Goal: Information Seeking & Learning: Learn about a topic

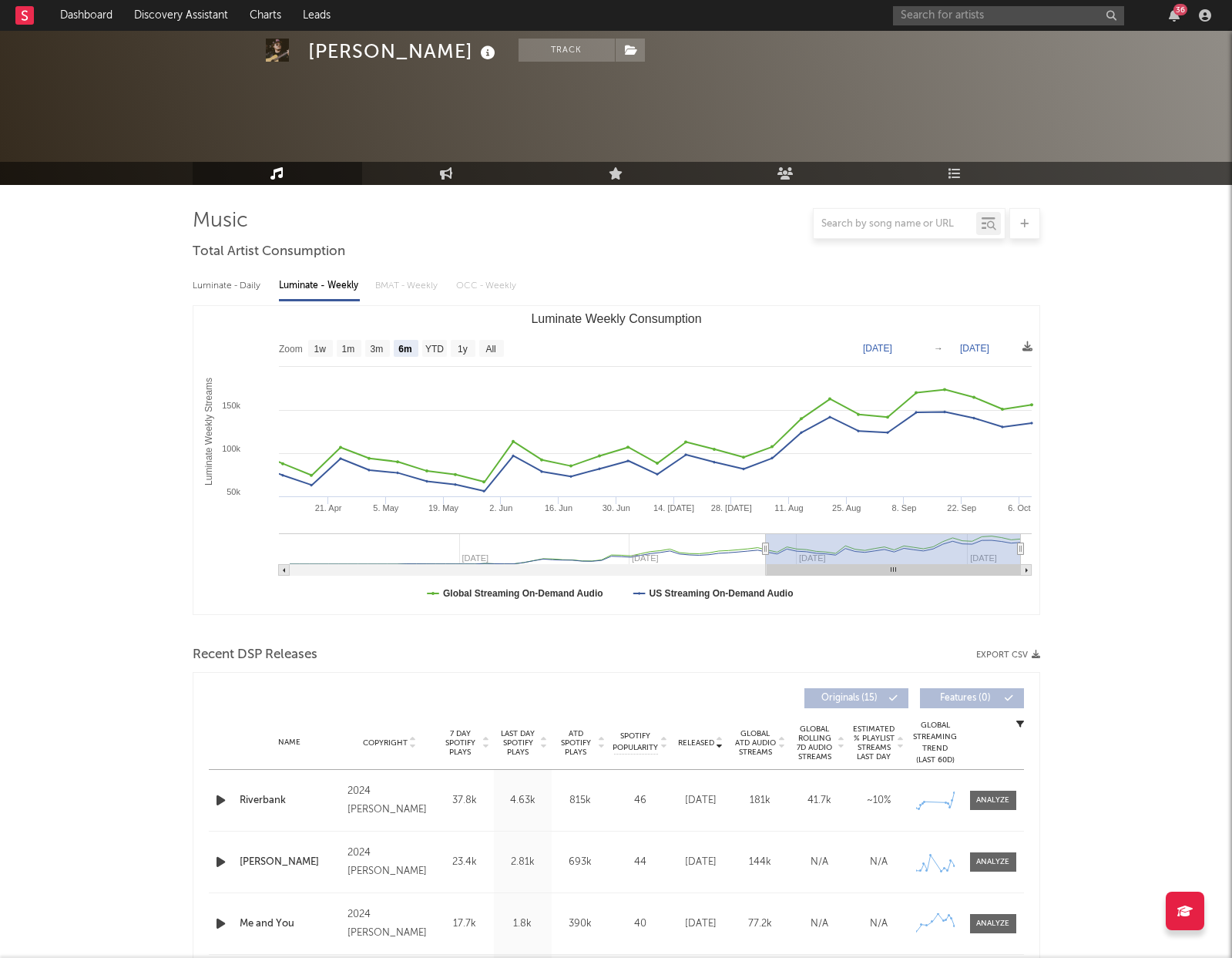
select select "6m"
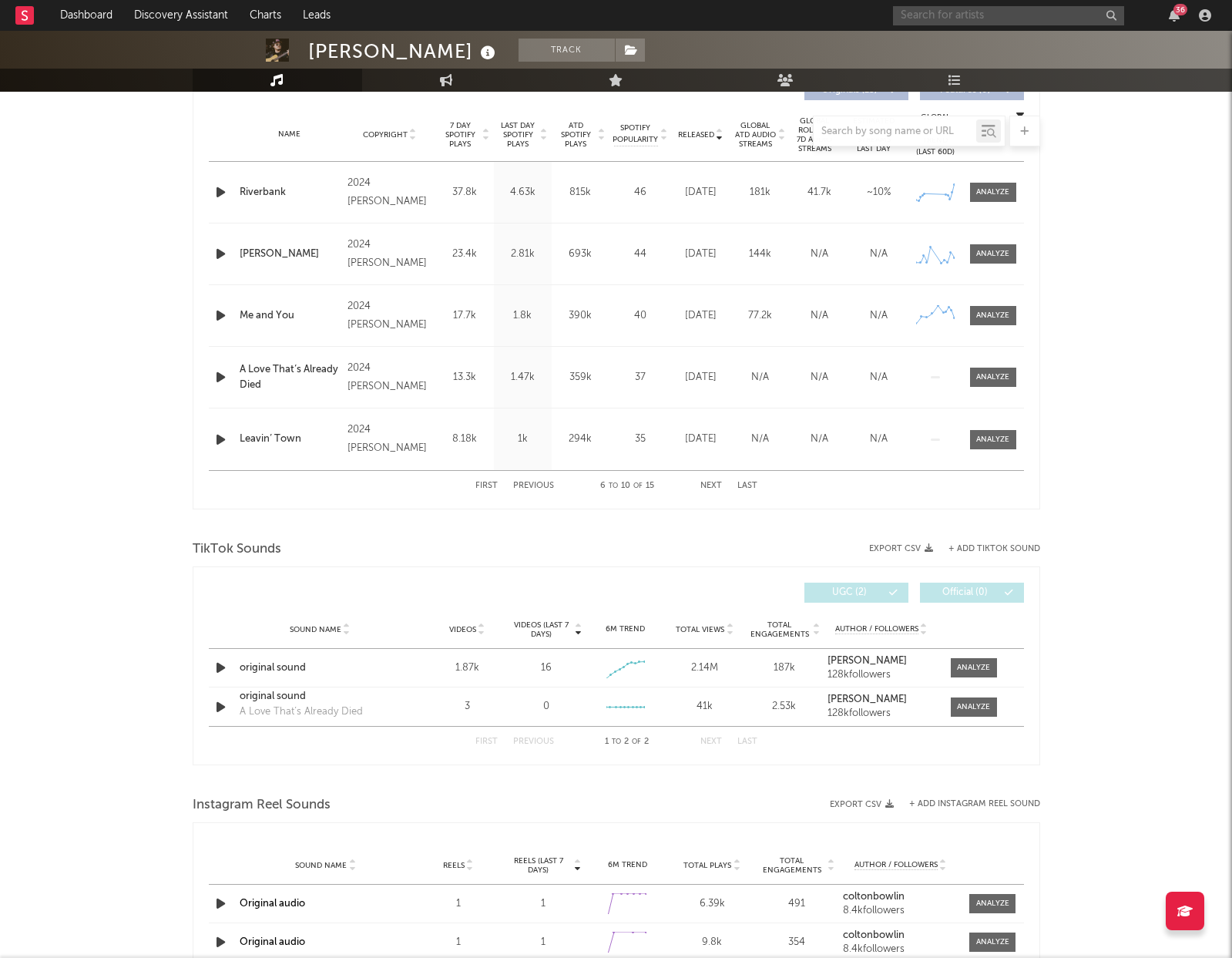
click at [1001, 15] on input "text" at bounding box center [1009, 16] width 231 height 19
type input "pretty [PERSON_NAME]"
click at [998, 41] on div "Pretty [PERSON_NAME]" at bounding box center [1032, 46] width 169 height 19
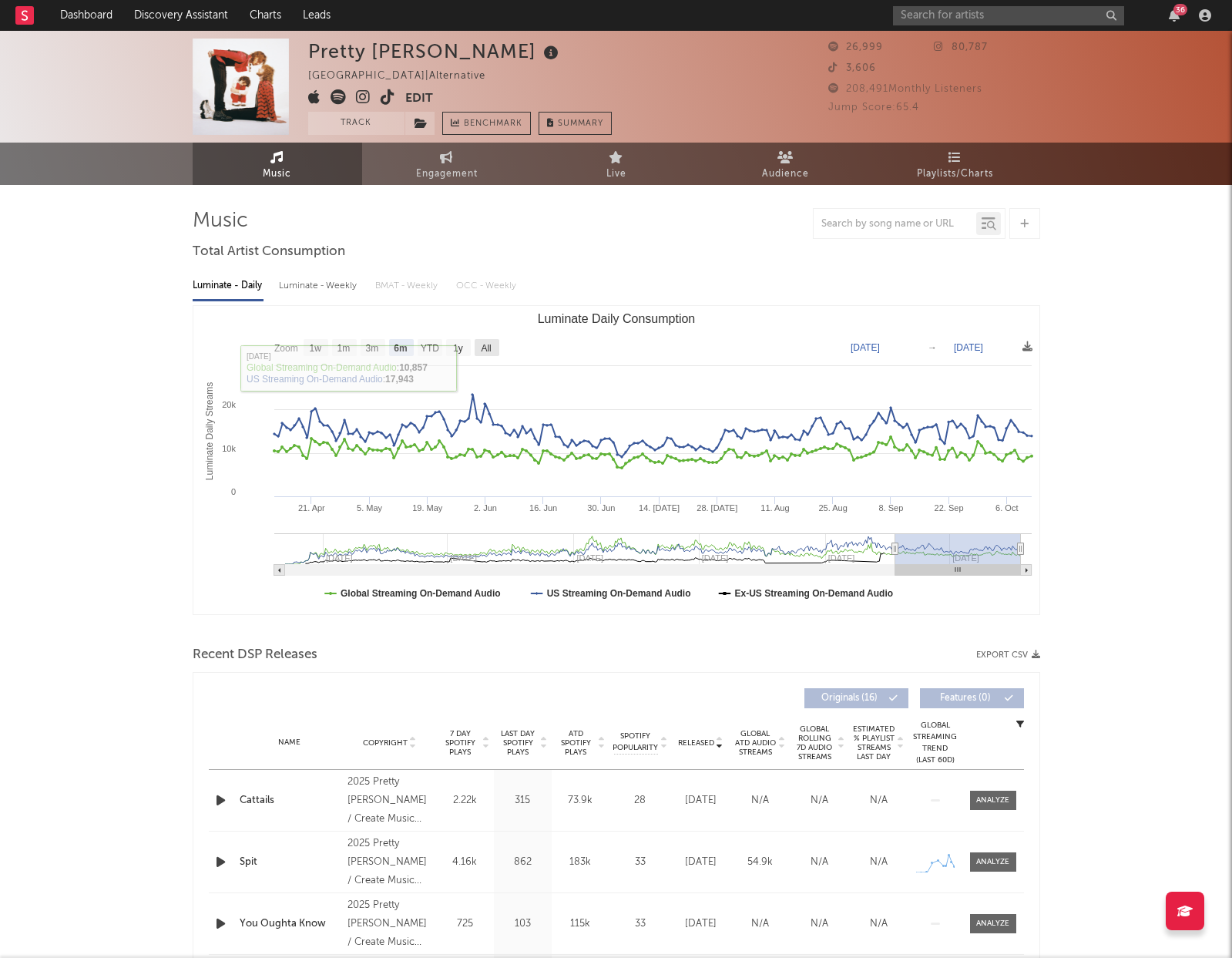
click at [482, 354] on rect "Luminate Daily Consumption" at bounding box center [487, 347] width 25 height 17
select select "All"
type input "[DATE]"
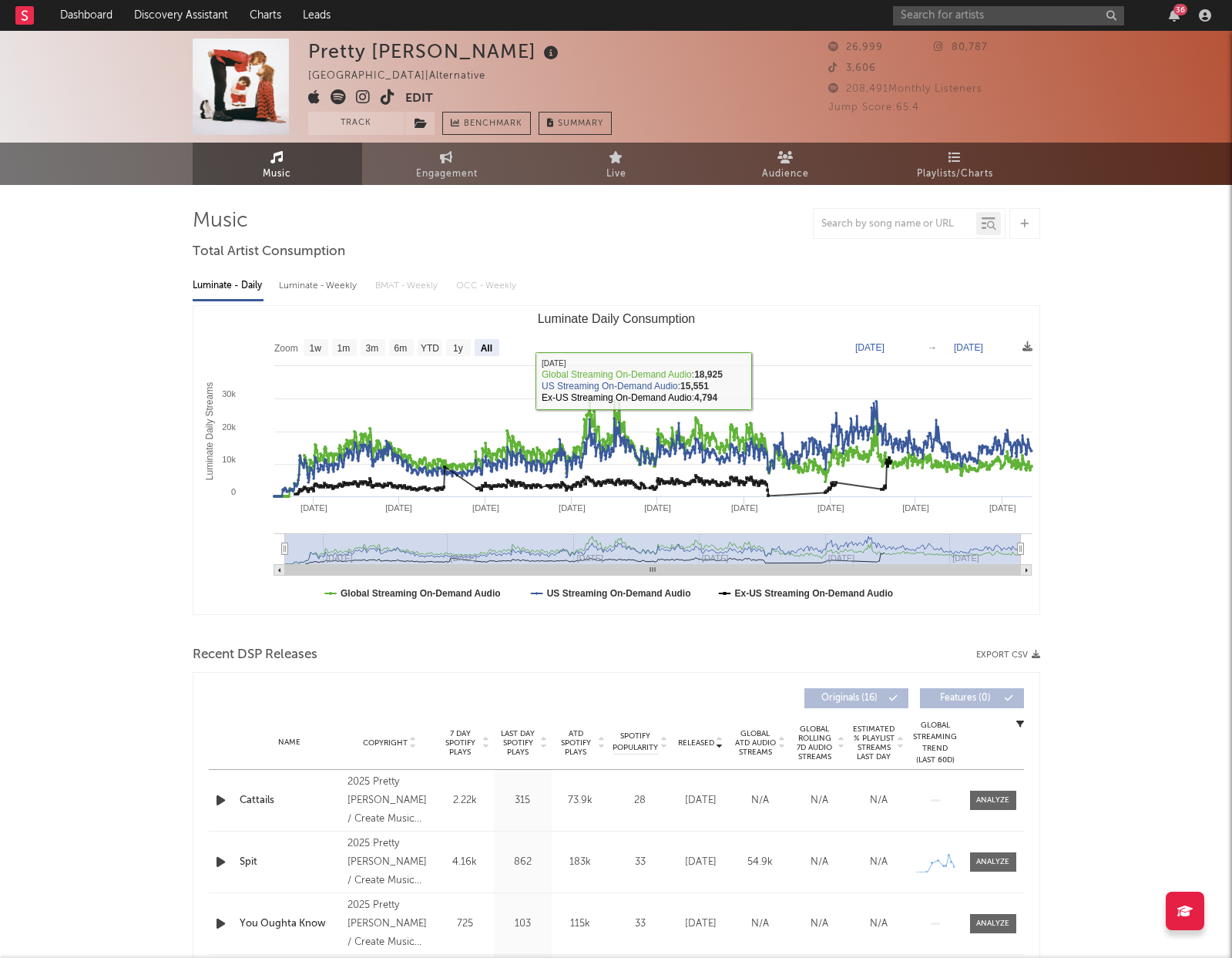
click at [334, 283] on div "Luminate - Weekly" at bounding box center [319, 286] width 81 height 27
select select "6m"
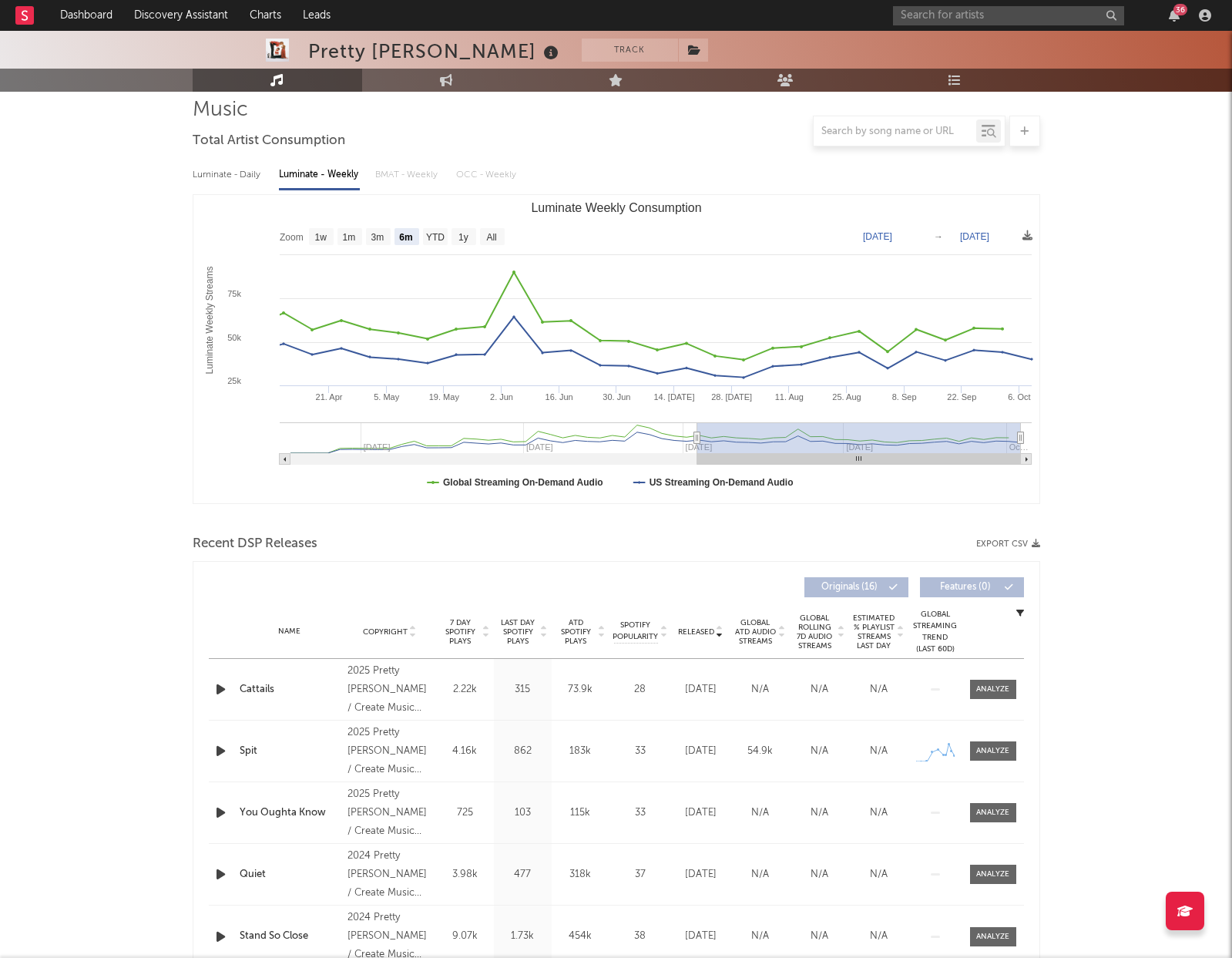
scroll to position [123, 0]
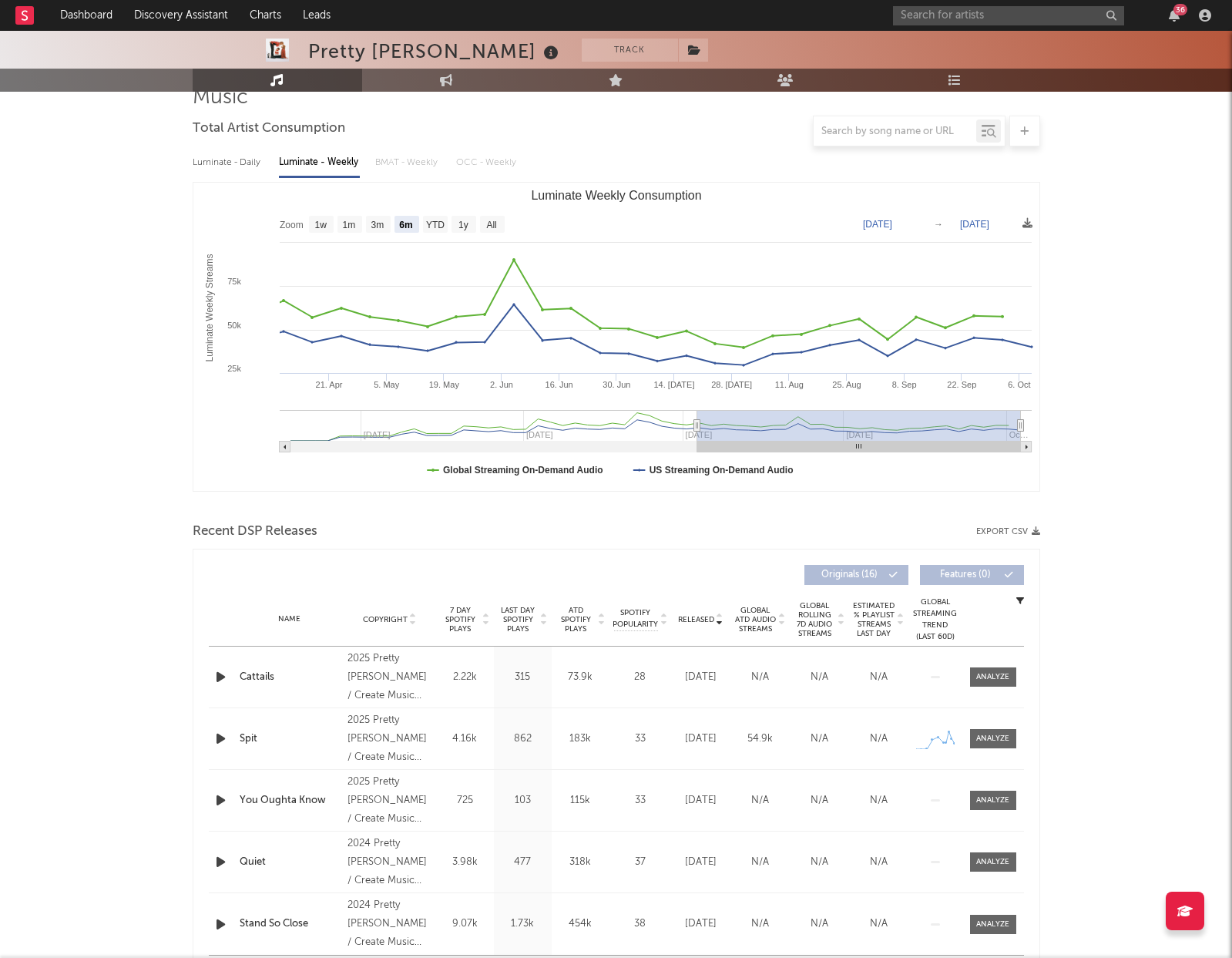
click at [531, 617] on span "Last Day Spotify Plays" at bounding box center [519, 619] width 41 height 27
click at [1029, 16] on input "text" at bounding box center [1009, 16] width 231 height 19
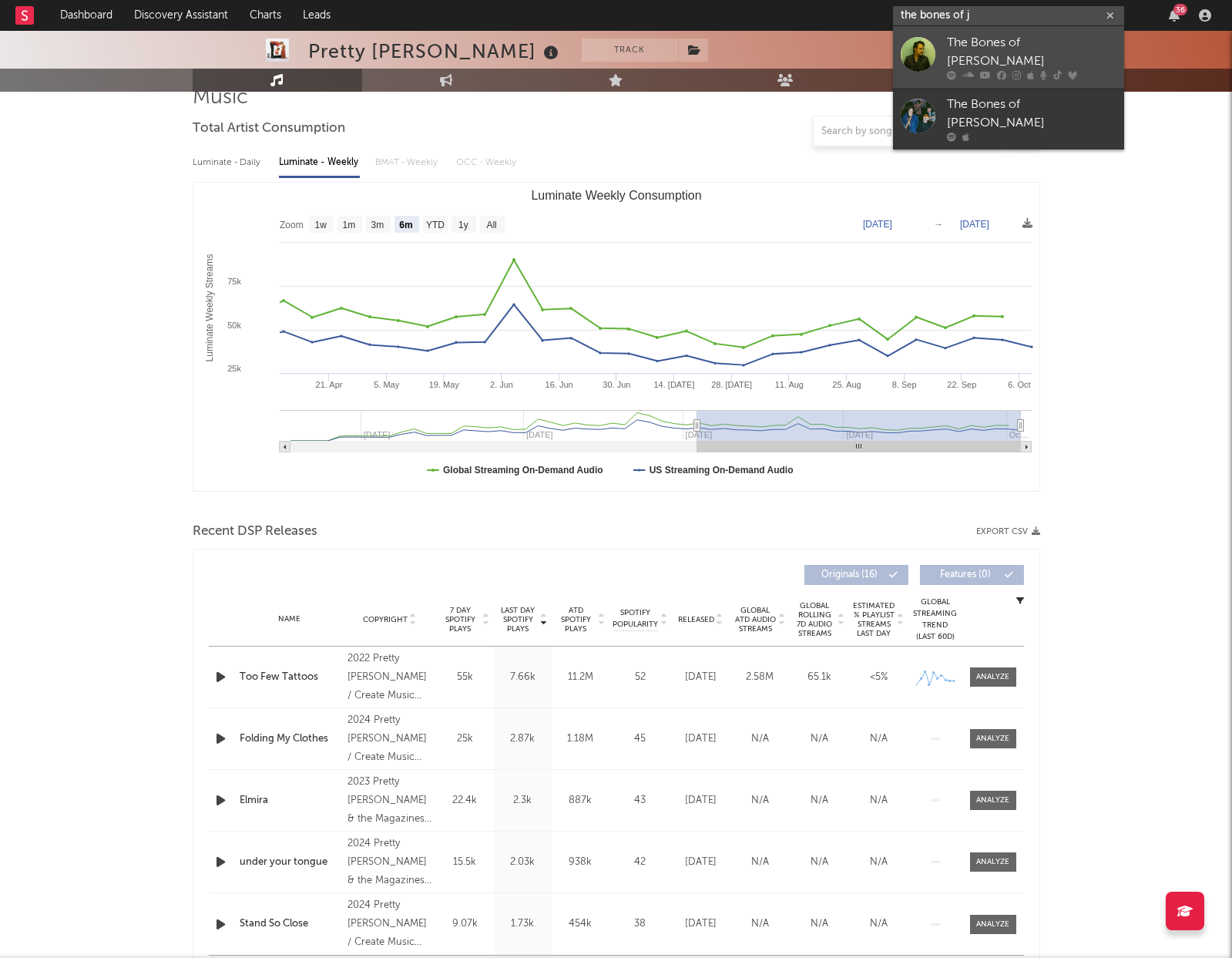
type input "the bones of j"
click at [995, 36] on div "The Bones of [PERSON_NAME]" at bounding box center [1032, 52] width 169 height 37
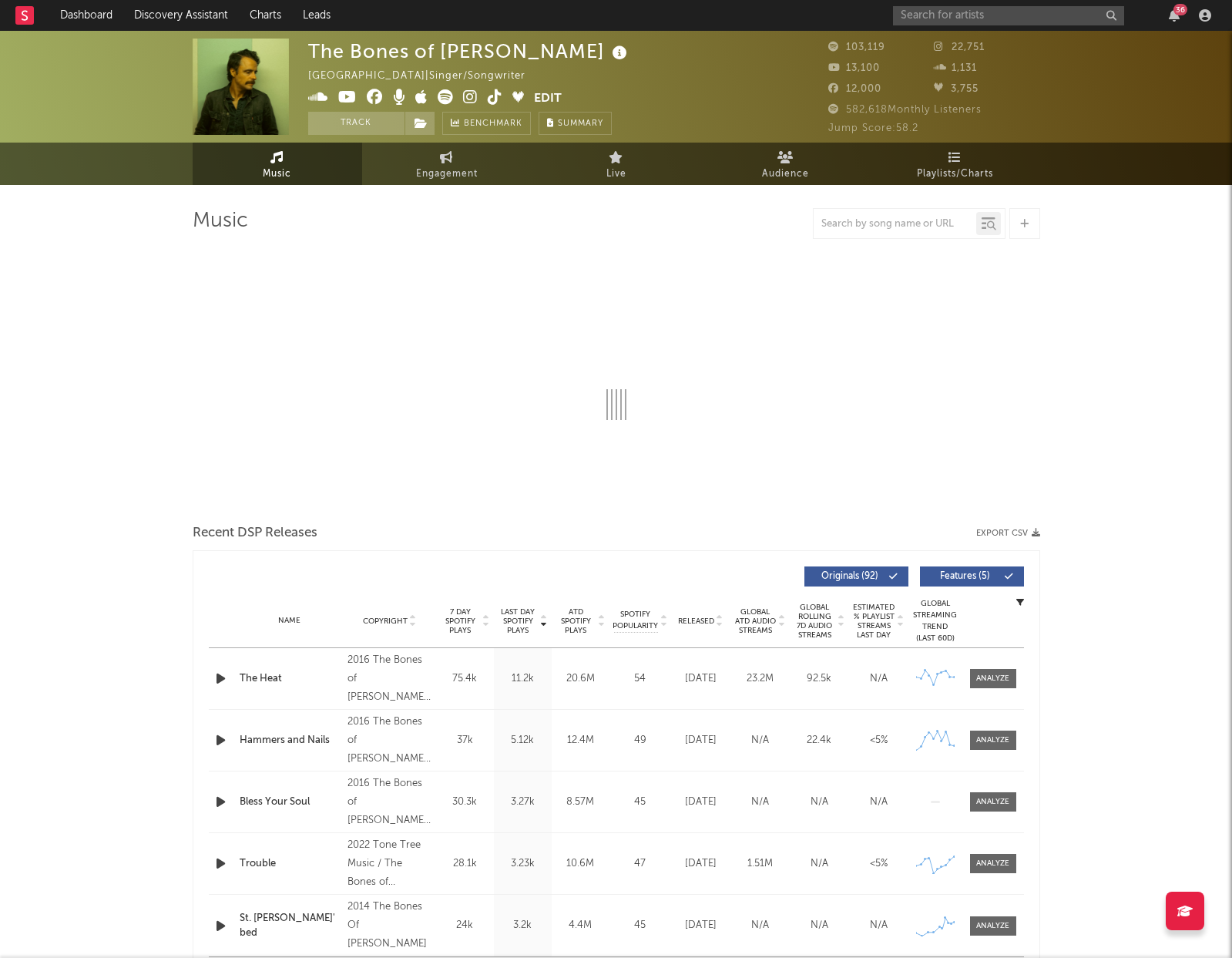
select select "6m"
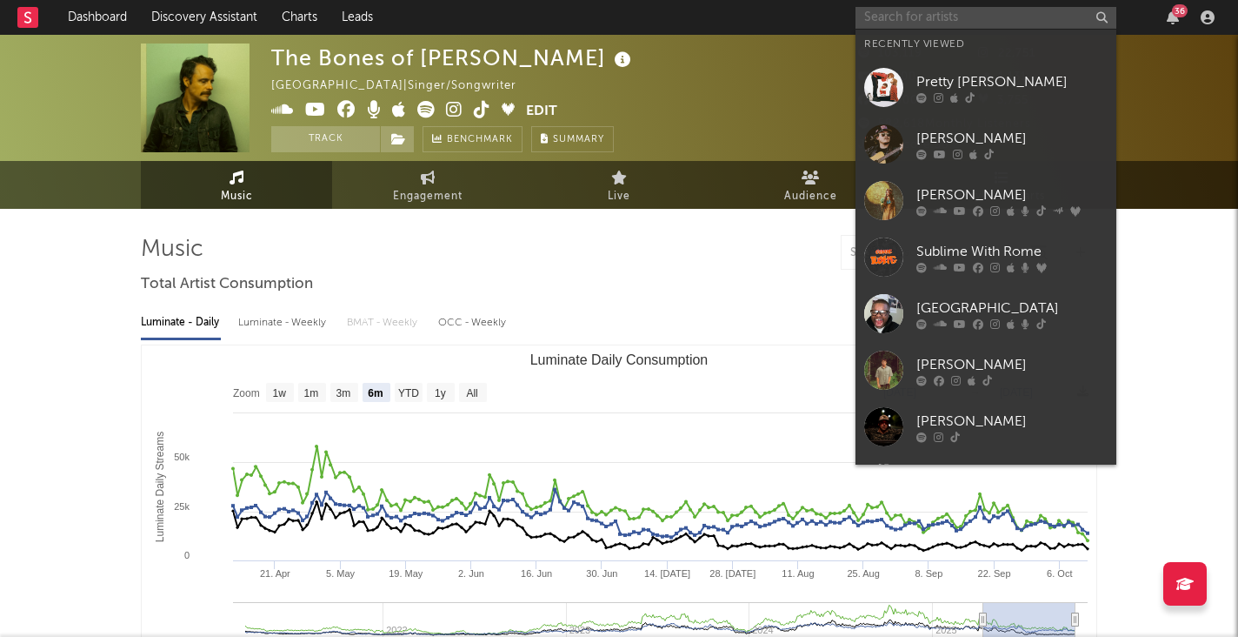
click at [921, 28] on input "text" at bounding box center [986, 18] width 261 height 22
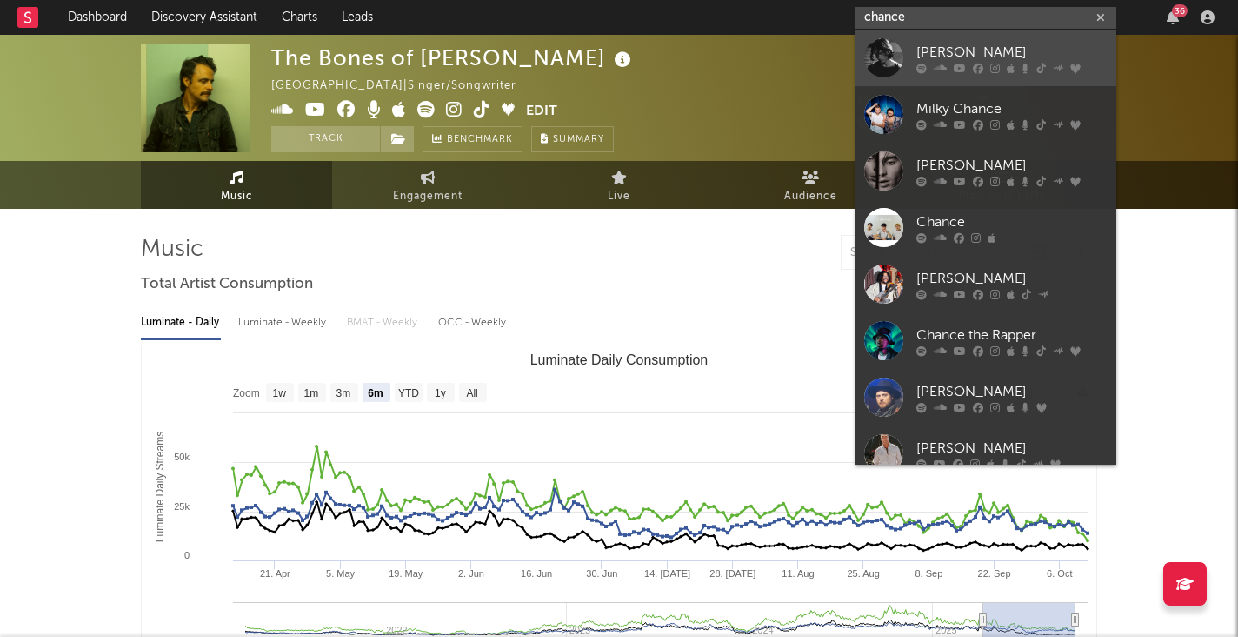
type input "chance"
click at [943, 50] on div "[PERSON_NAME]" at bounding box center [1012, 52] width 191 height 21
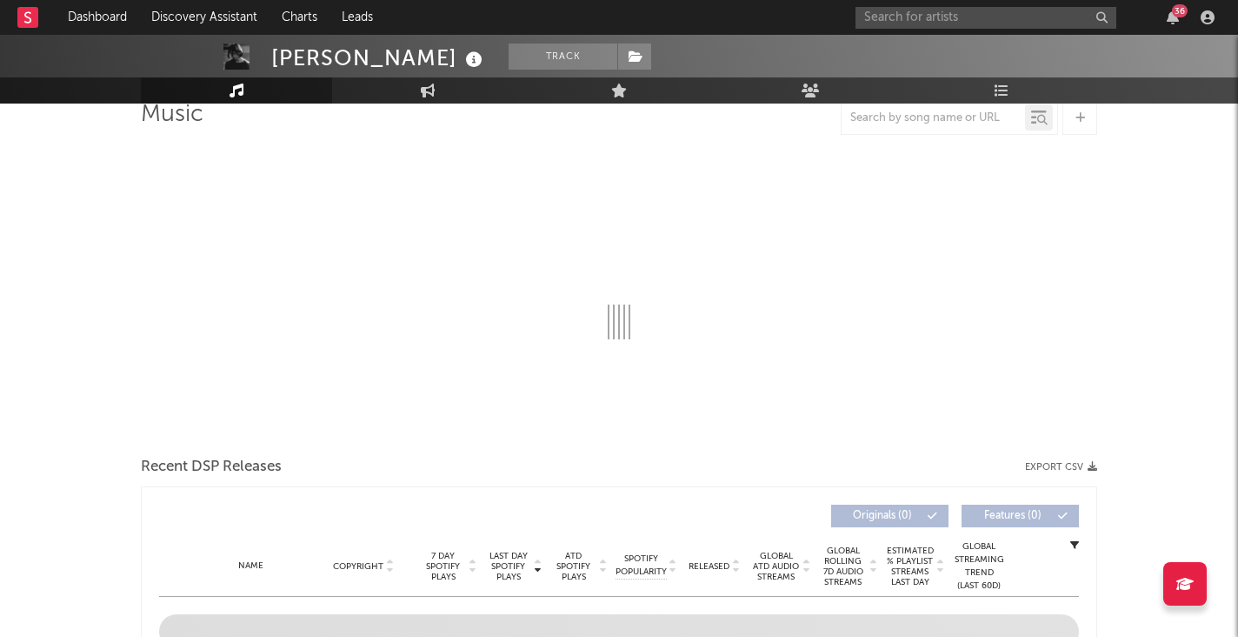
select select "6m"
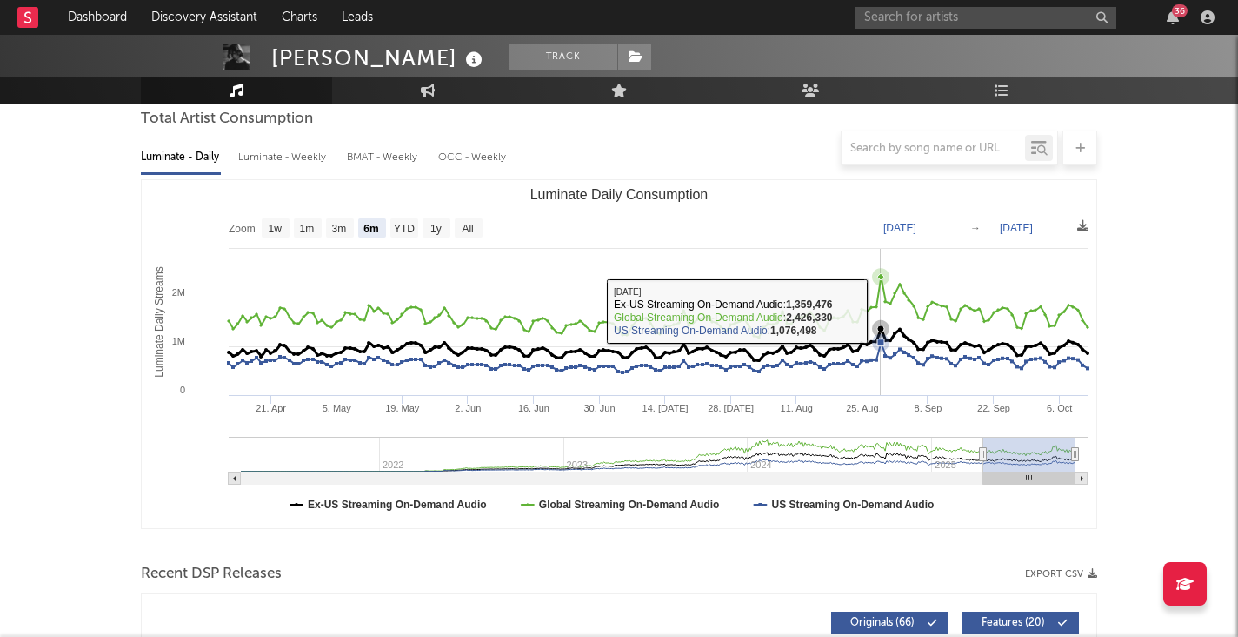
scroll to position [161, 0]
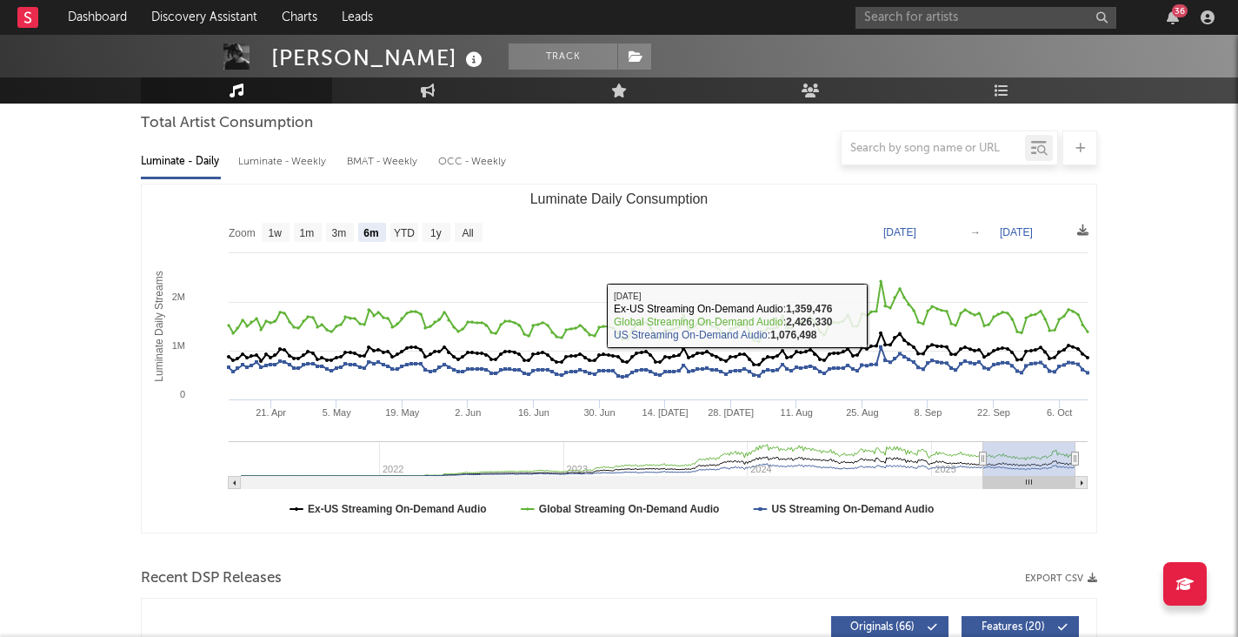
click at [310, 154] on div at bounding box center [619, 147] width 957 height 35
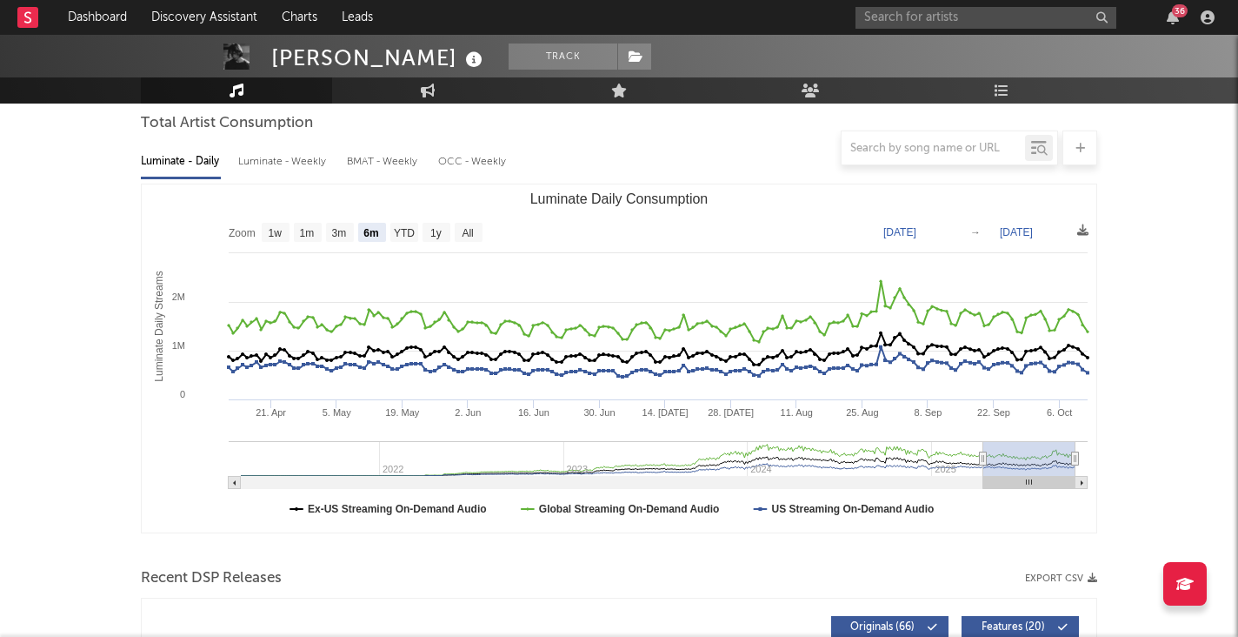
click at [295, 165] on div "Luminate - Weekly" at bounding box center [283, 162] width 91 height 30
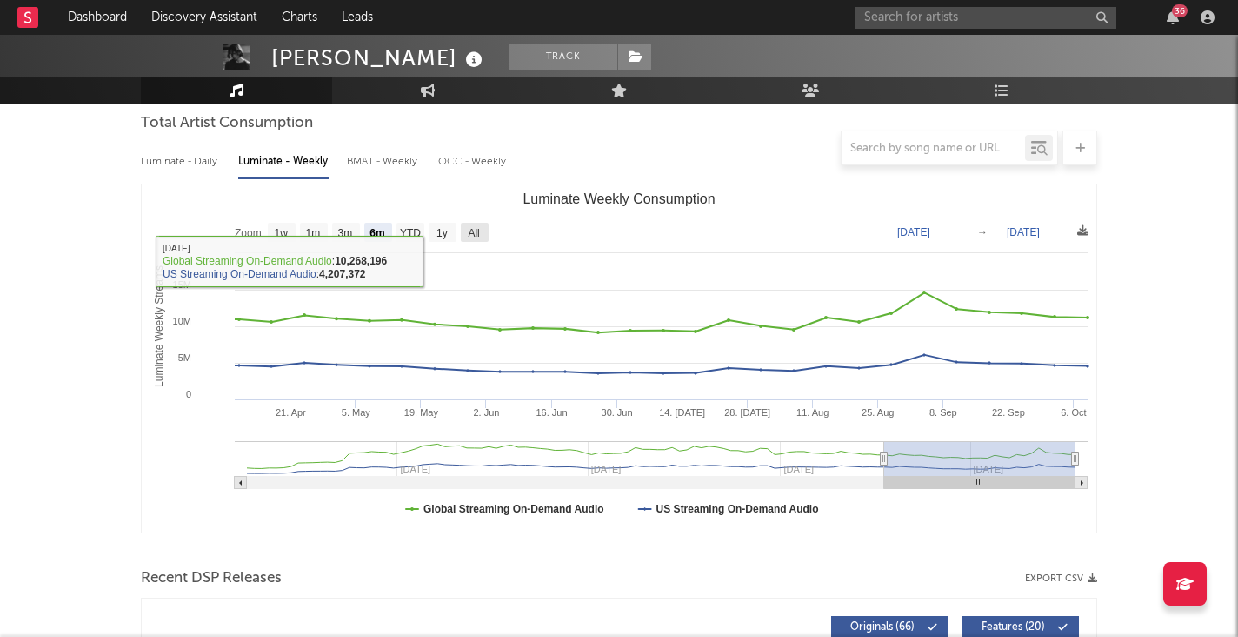
click at [483, 233] on rect "Luminate Weekly Consumption" at bounding box center [475, 232] width 28 height 19
select select "All"
type input "[DATE]"
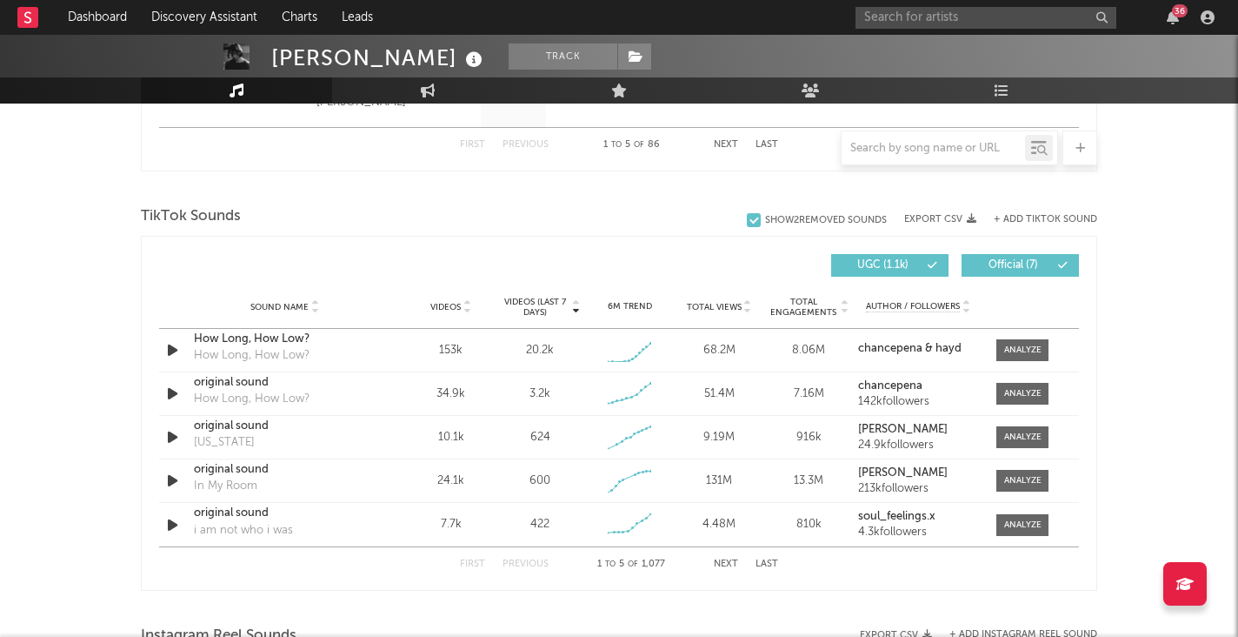
scroll to position [1092, 0]
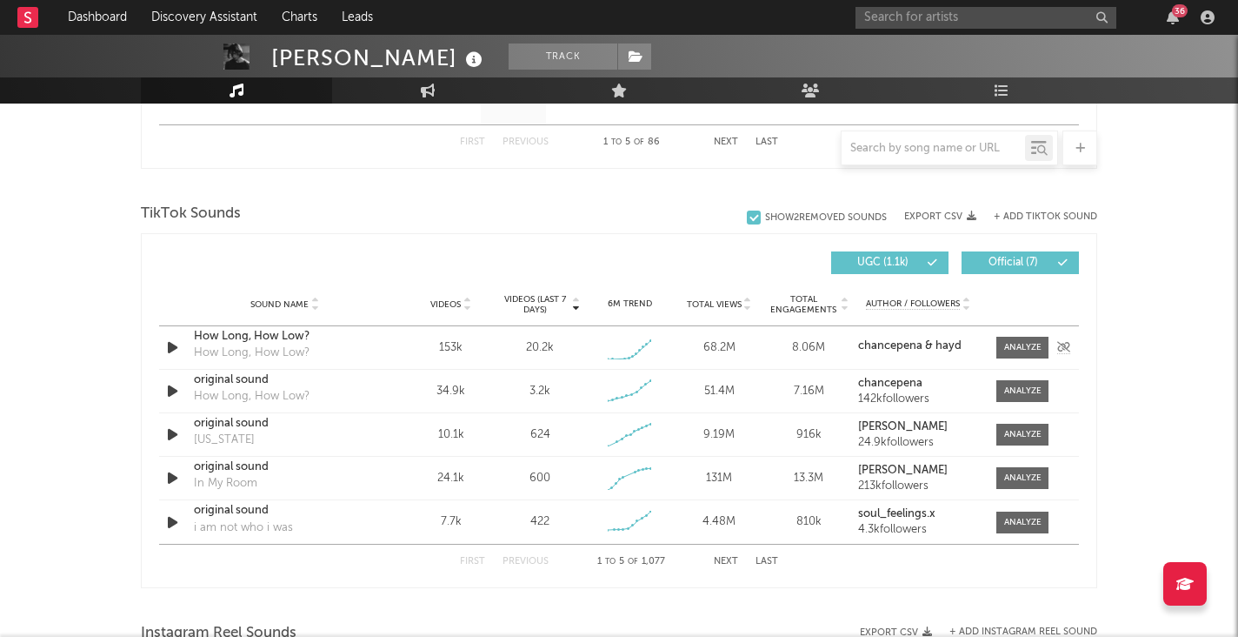
click at [392, 341] on div "Sound Name How Long, How Low? How Long, How Low? Videos 153k Videos (last 7 day…" at bounding box center [619, 347] width 920 height 43
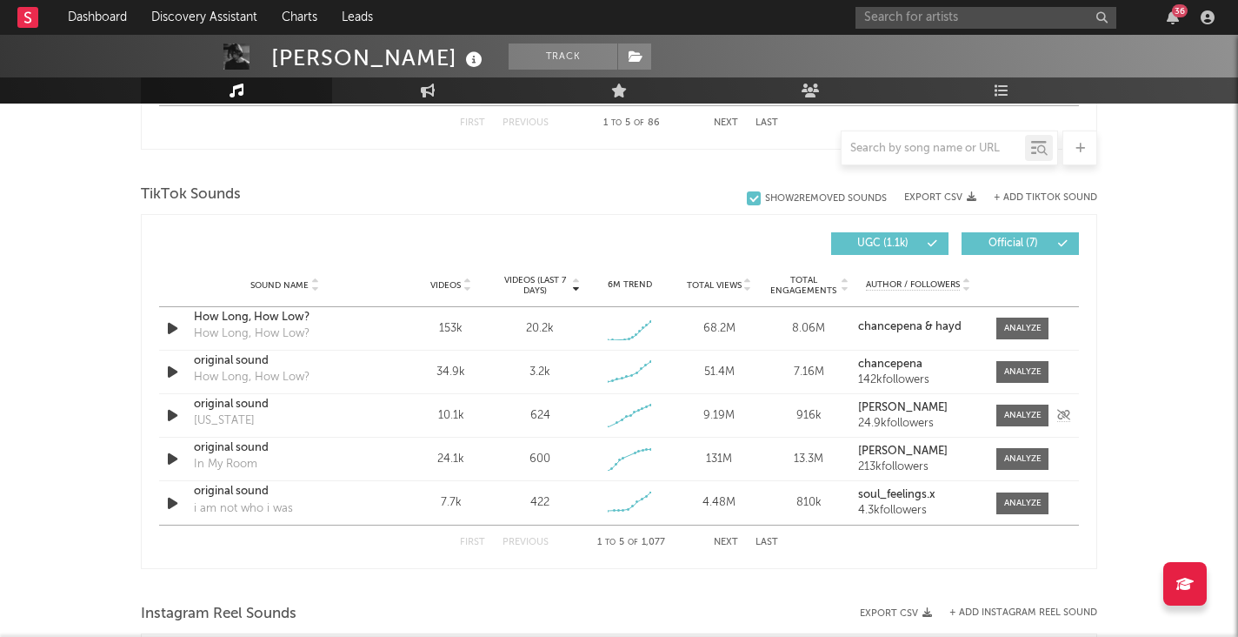
scroll to position [1113, 0]
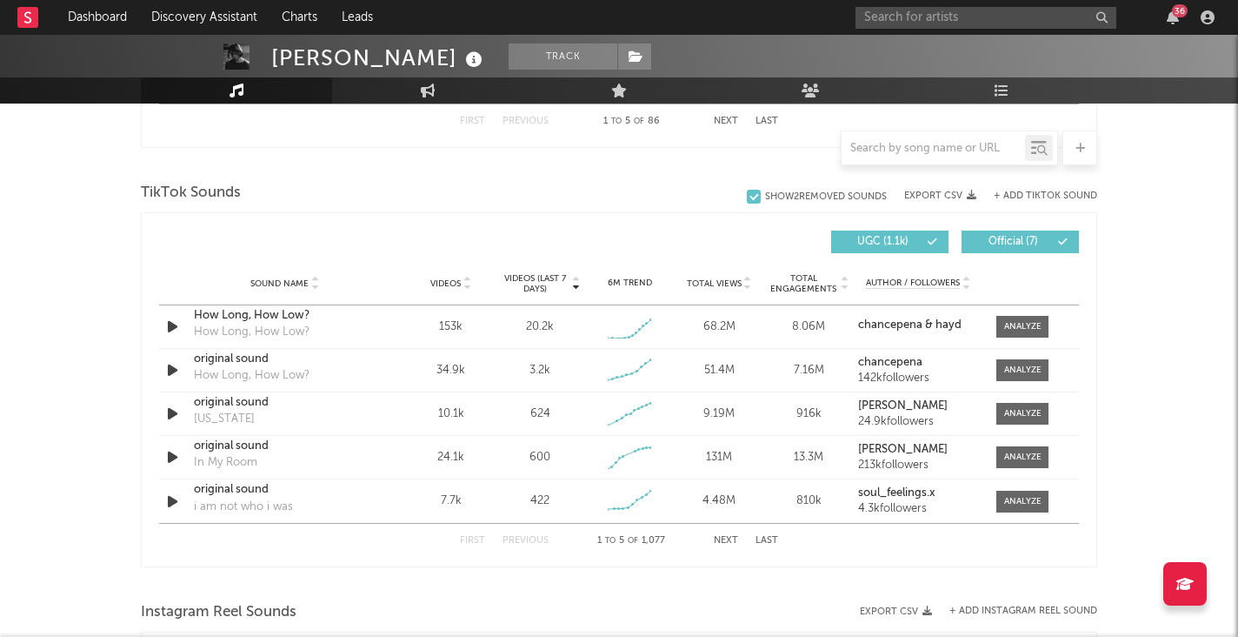
click at [721, 532] on div "First Previous 1 to 5 of 1,077 Next Last" at bounding box center [619, 540] width 318 height 34
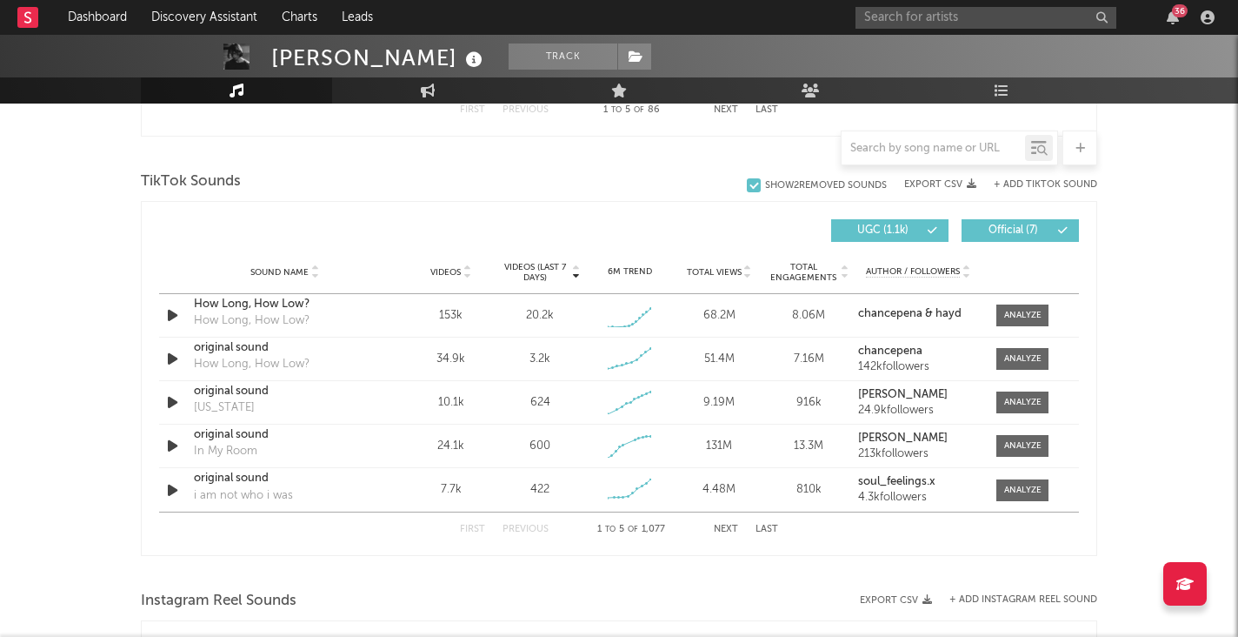
scroll to position [1123, 0]
click at [725, 274] on span "Total Views" at bounding box center [714, 273] width 55 height 10
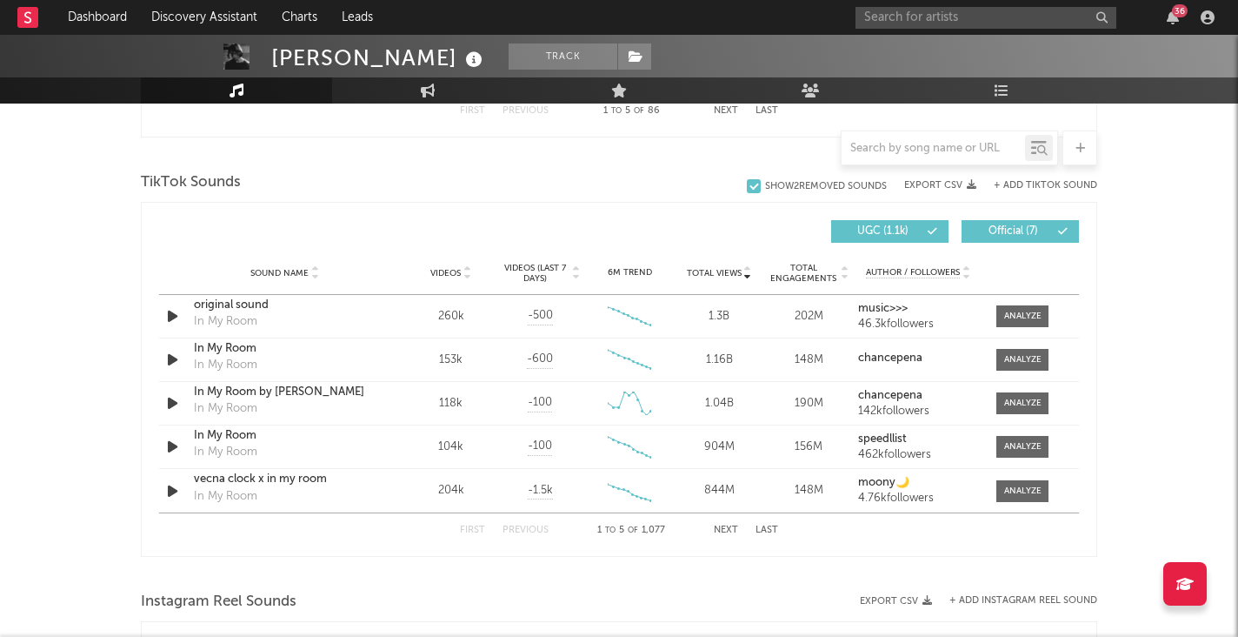
click at [723, 521] on div "First Previous 1 to 5 of 1,077 Next Last" at bounding box center [619, 530] width 318 height 34
click at [724, 525] on button "Next" at bounding box center [726, 530] width 24 height 10
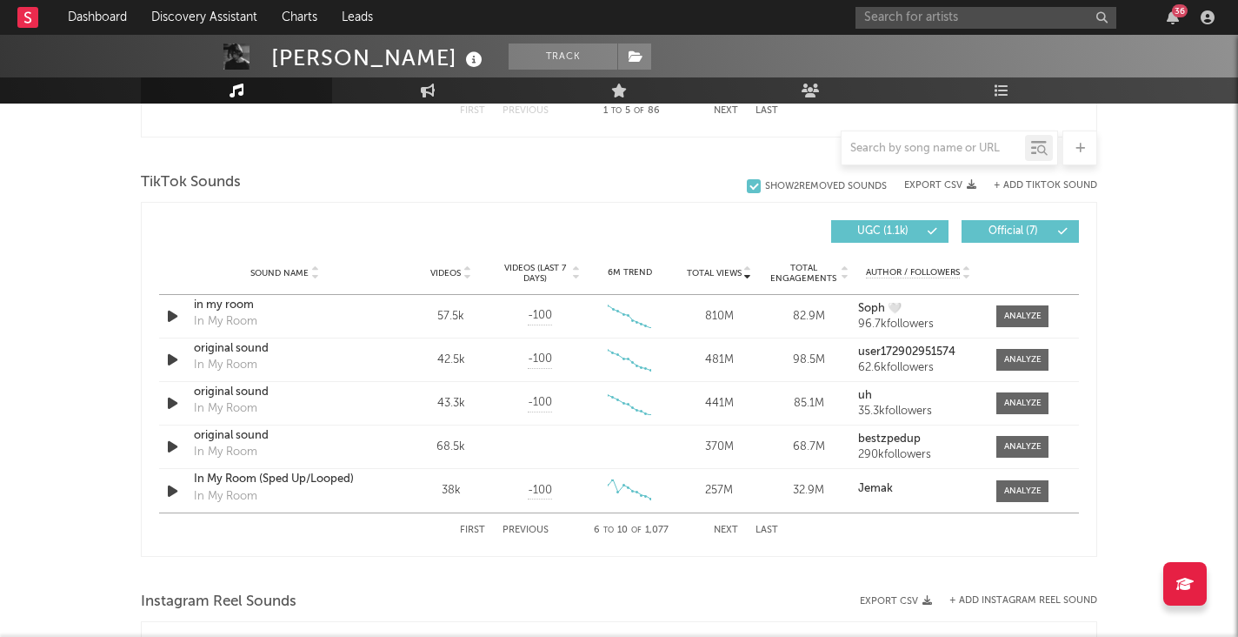
click at [724, 526] on button "Next" at bounding box center [726, 530] width 24 height 10
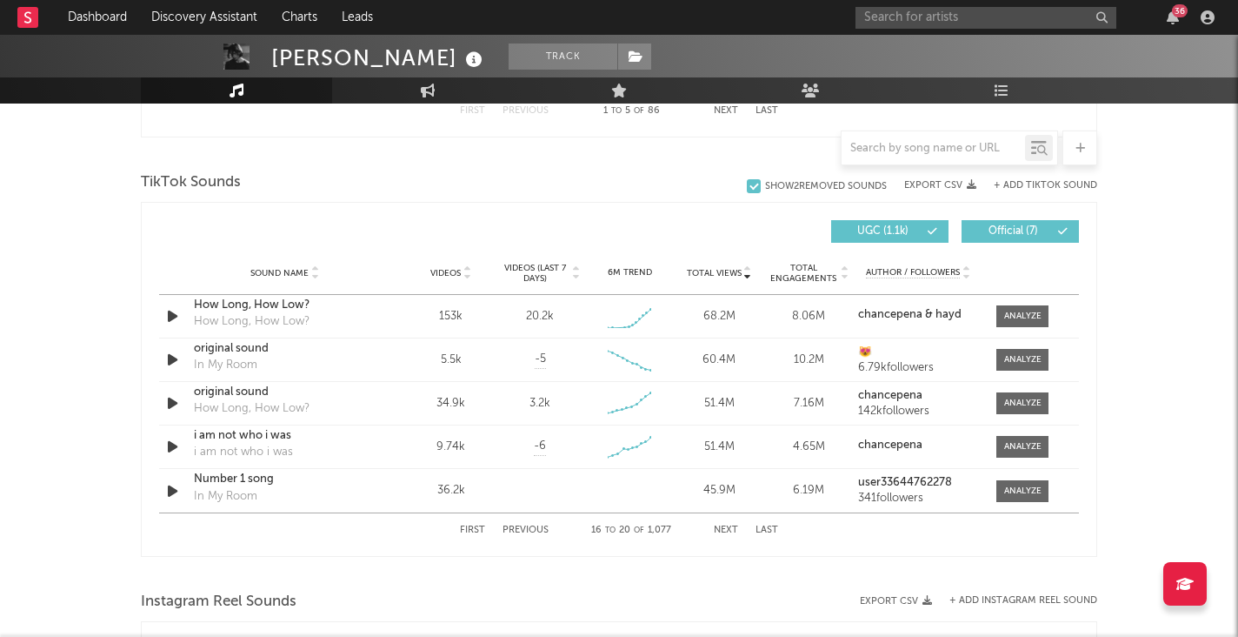
click at [724, 526] on button "Next" at bounding box center [726, 530] width 24 height 10
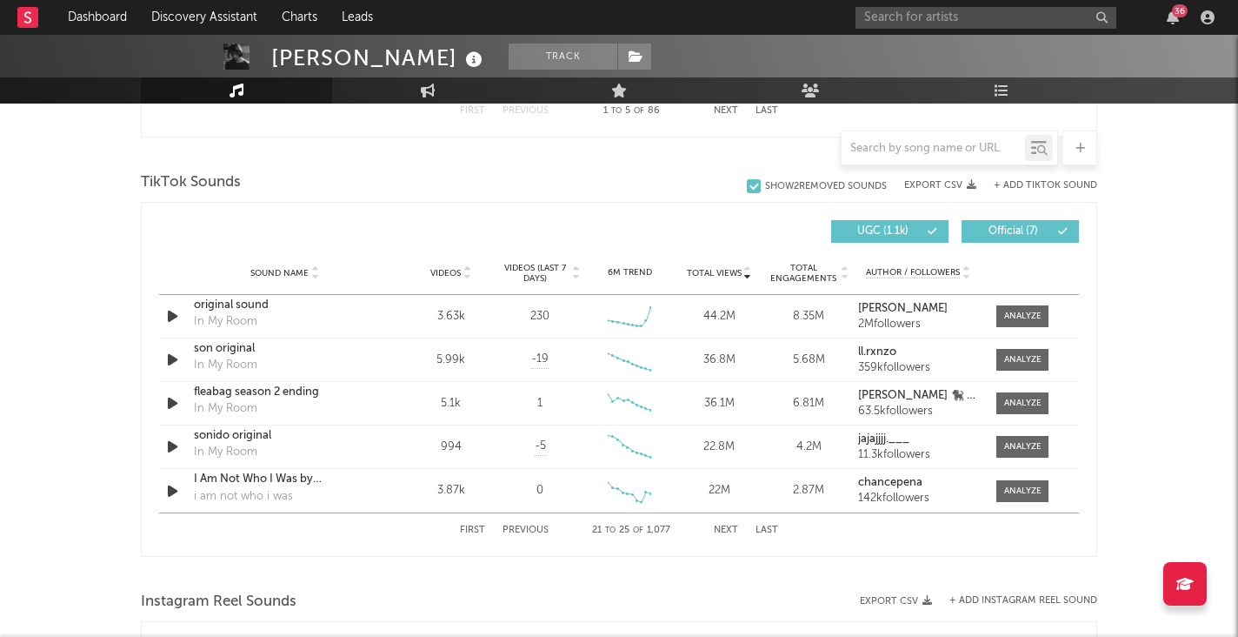
click at [724, 526] on button "Next" at bounding box center [726, 530] width 24 height 10
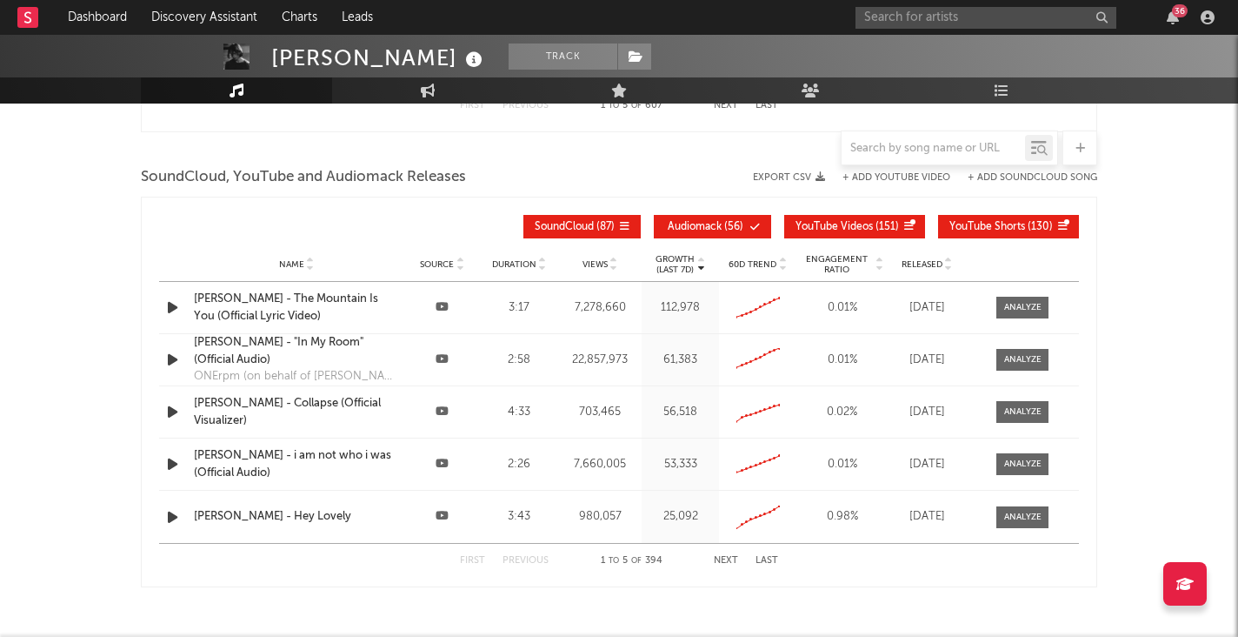
scroll to position [1946, 0]
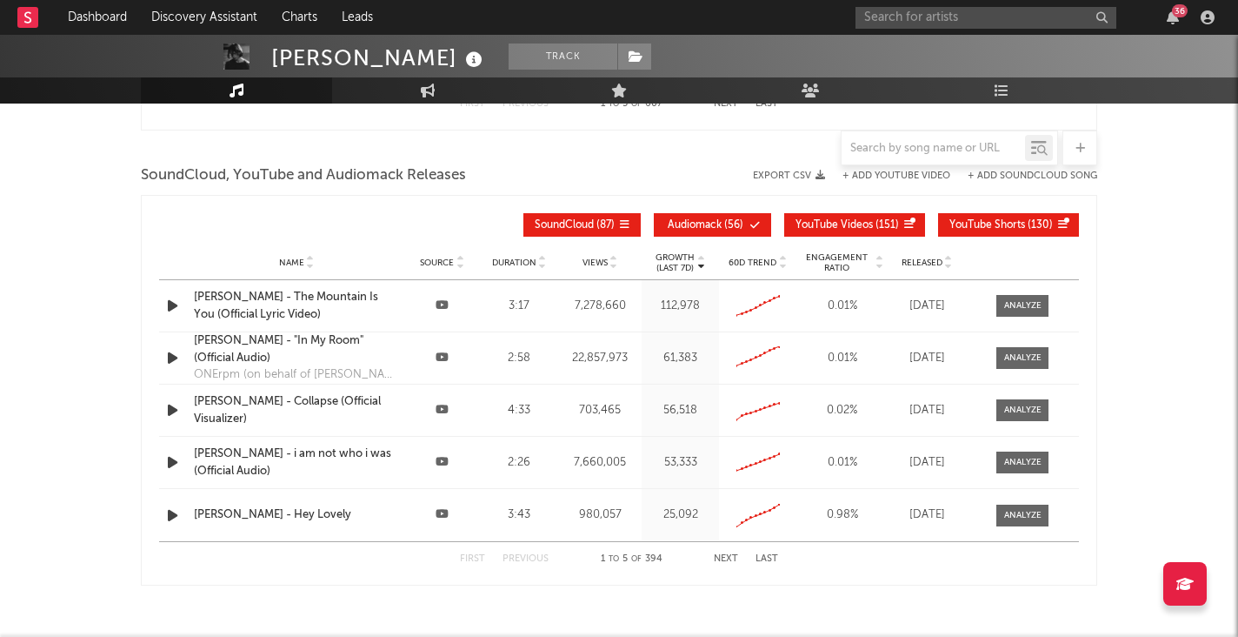
click at [723, 560] on button "Next" at bounding box center [726, 559] width 24 height 10
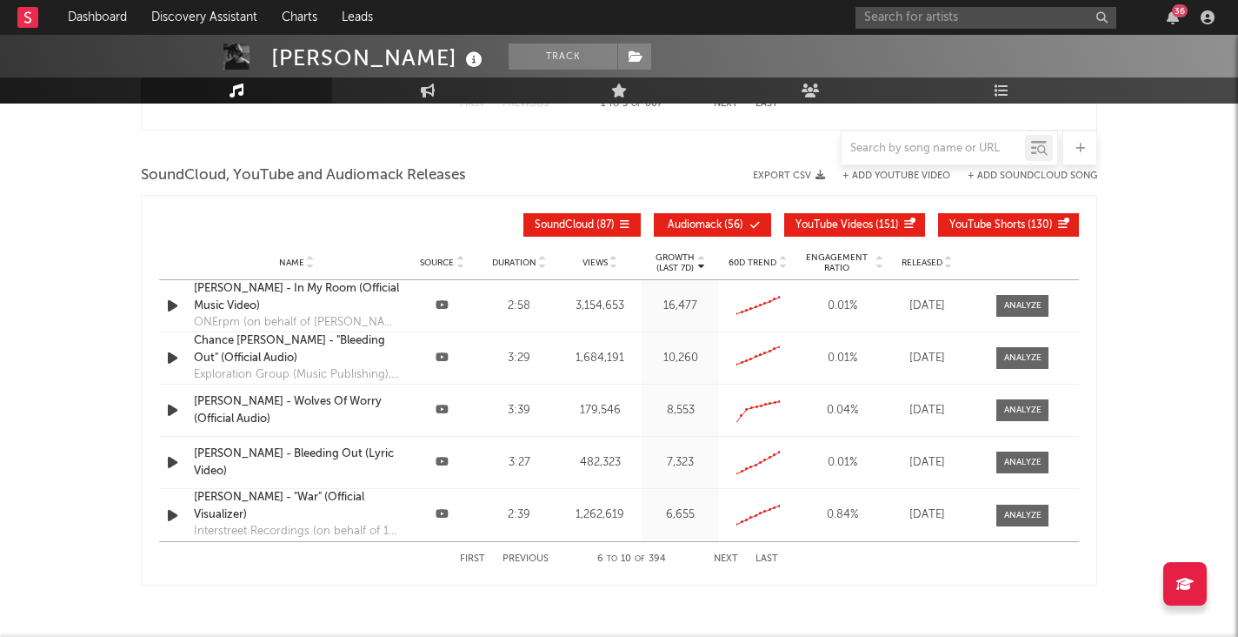
click at [723, 560] on button "Next" at bounding box center [726, 559] width 24 height 10
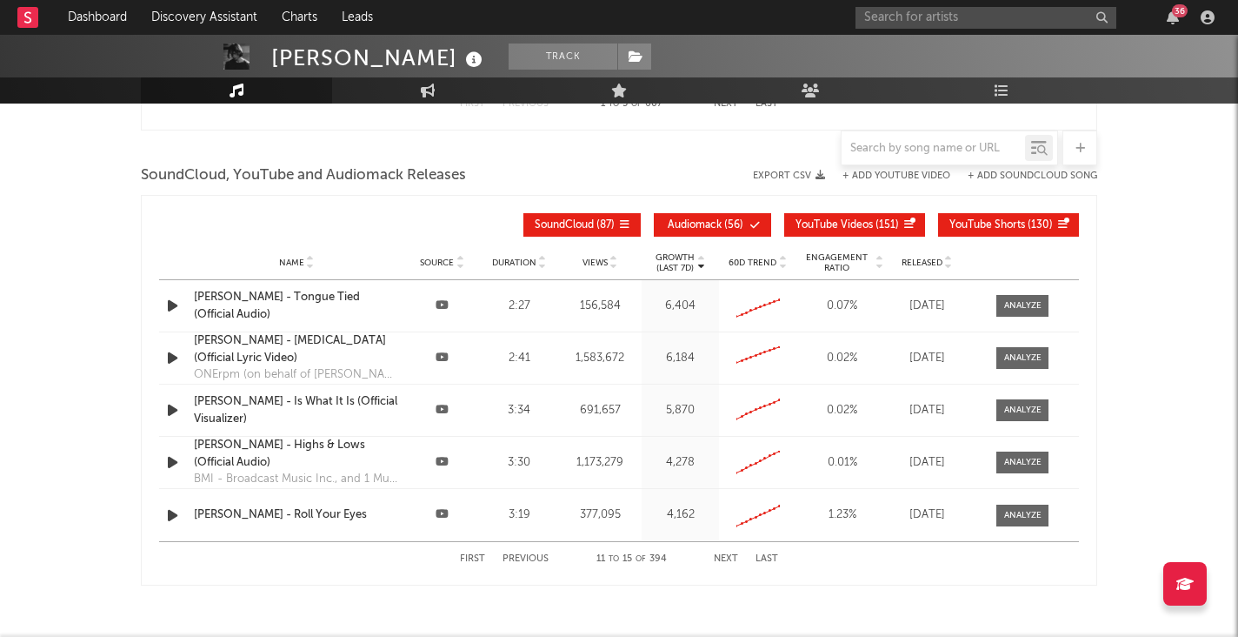
click at [723, 560] on button "Next" at bounding box center [726, 559] width 24 height 10
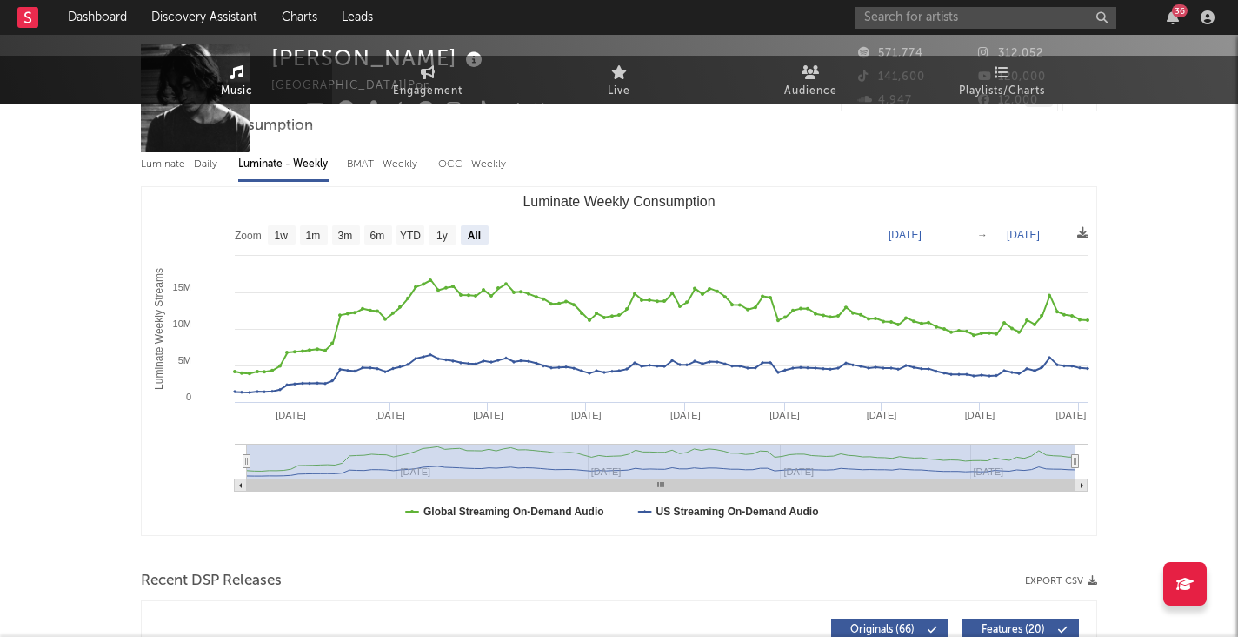
scroll to position [0, 0]
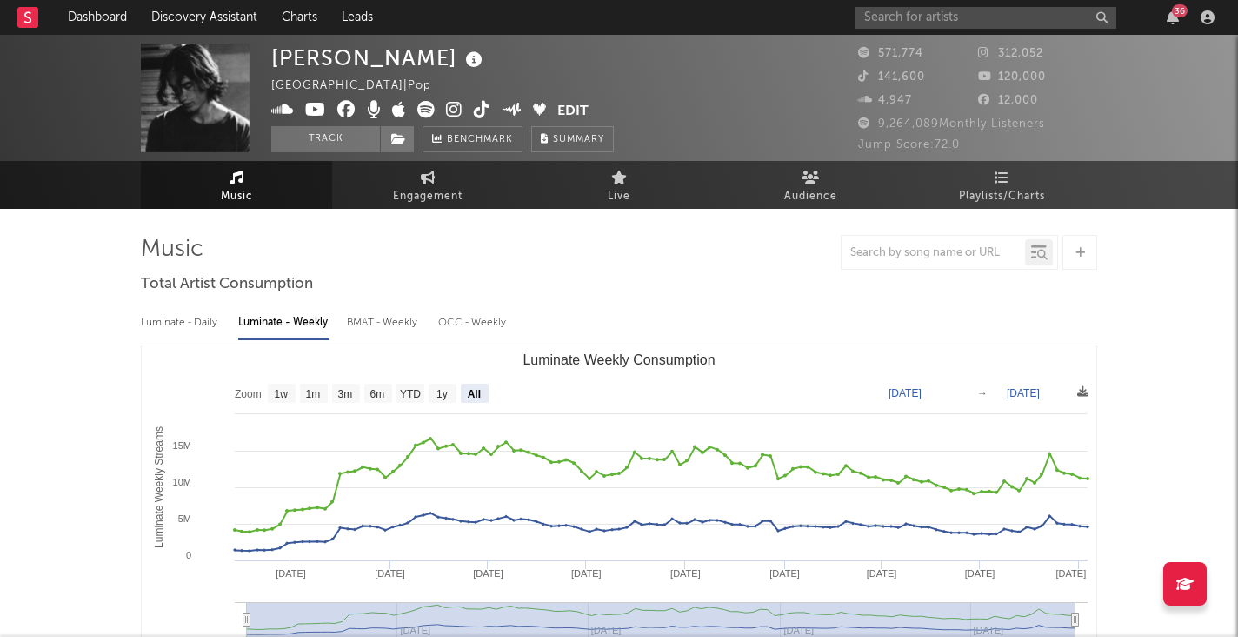
click at [1173, 11] on div "36" at bounding box center [1180, 10] width 16 height 13
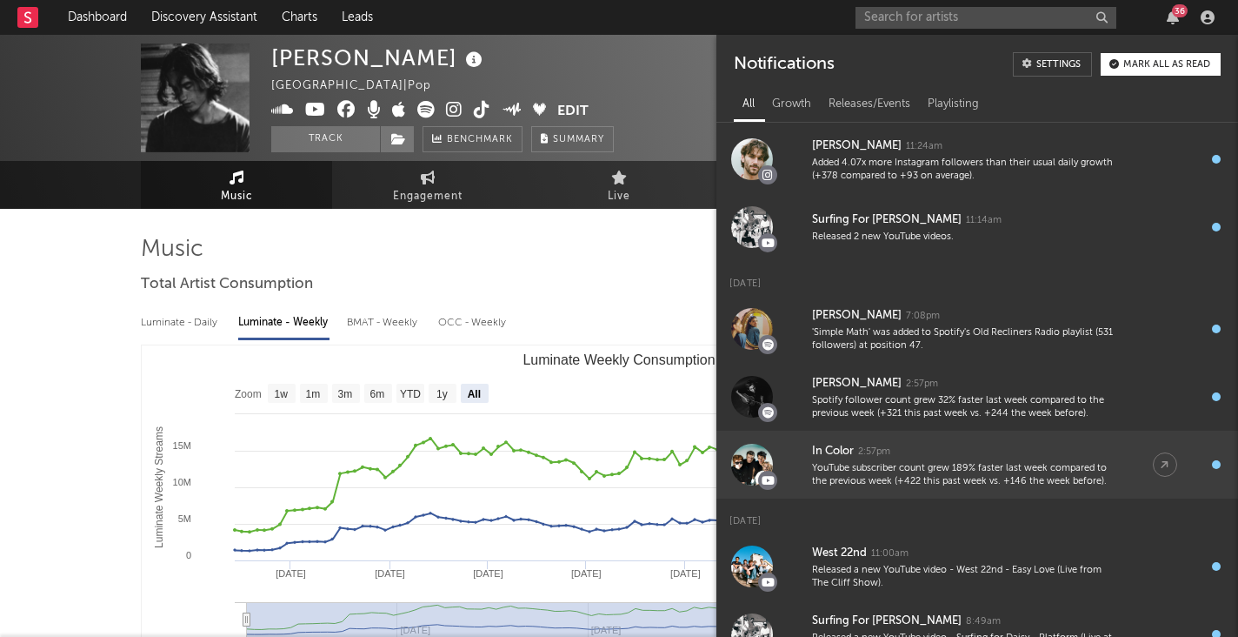
scroll to position [34, 0]
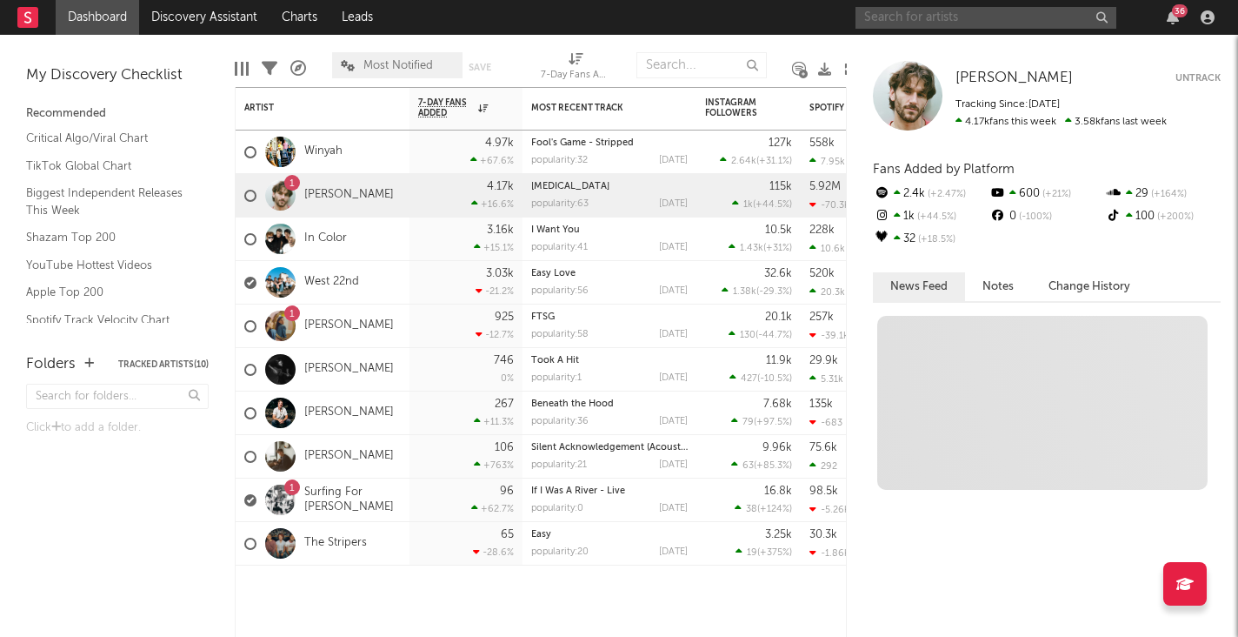
click at [906, 25] on input "text" at bounding box center [986, 18] width 261 height 22
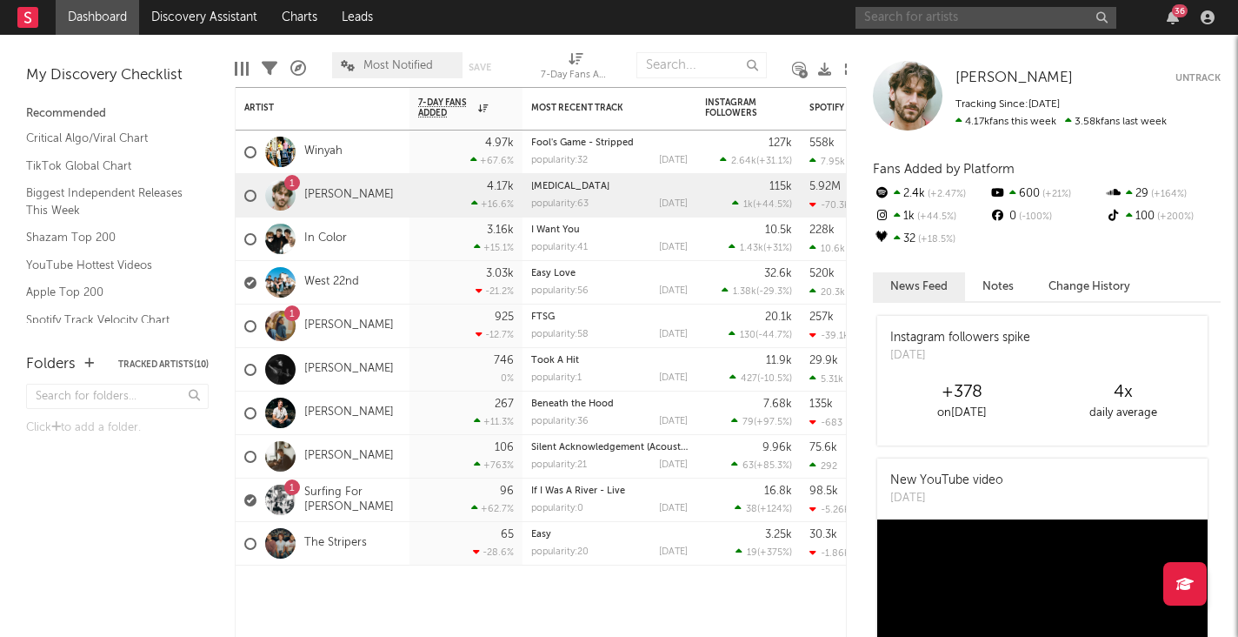
click at [937, 18] on input "text" at bounding box center [986, 18] width 261 height 22
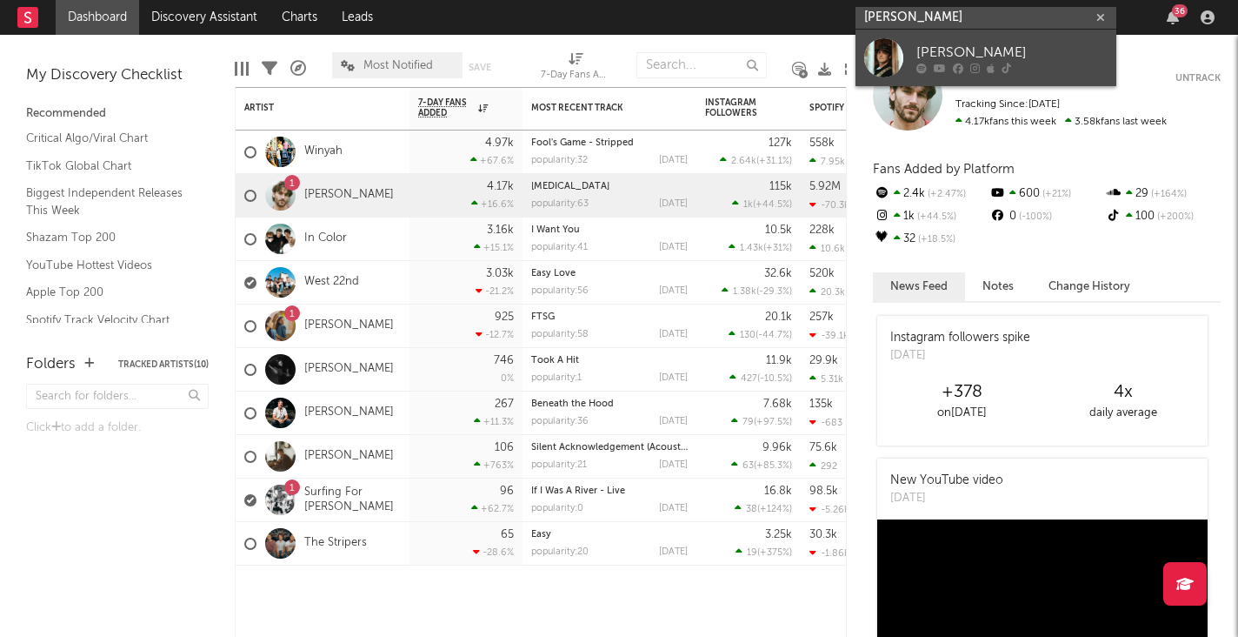
type input "slater nalley"
click at [933, 43] on div "Slater Nalley" at bounding box center [1012, 52] width 191 height 21
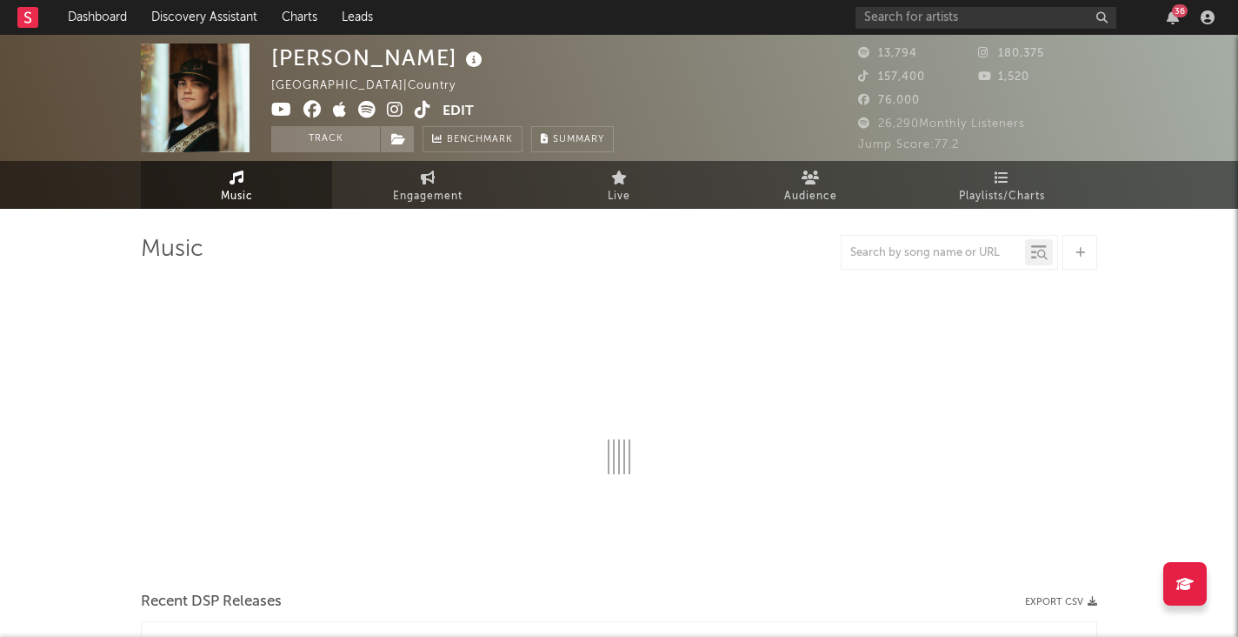
select select "1w"
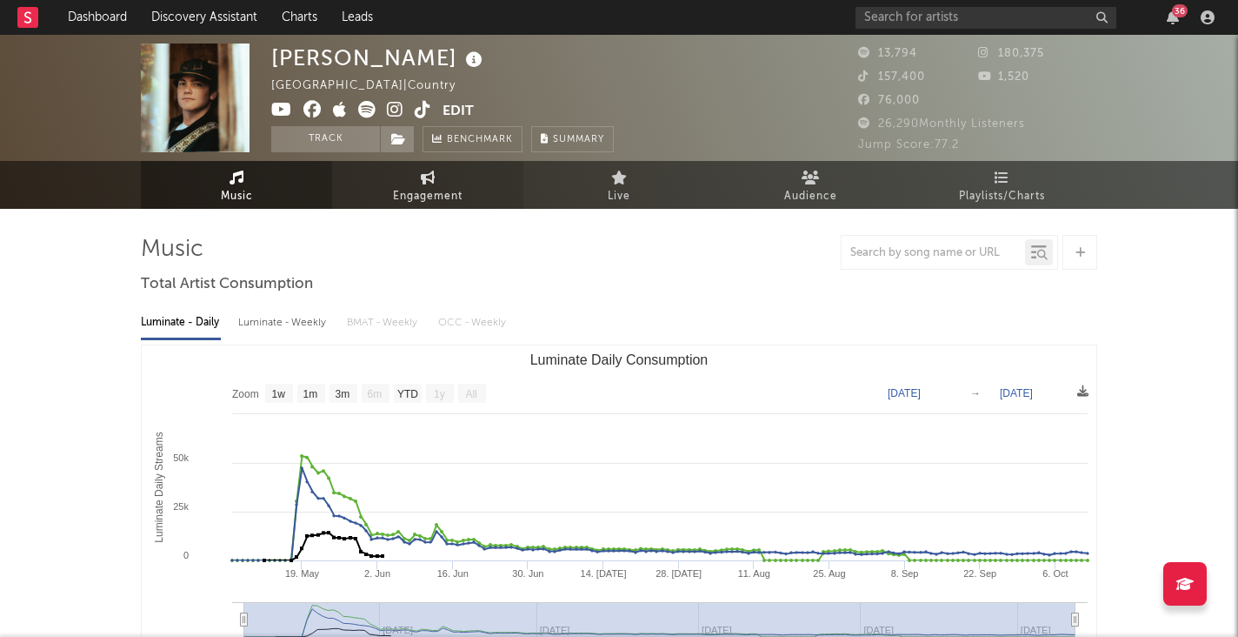
click at [453, 172] on link "Engagement" at bounding box center [427, 185] width 191 height 48
select select "1w"
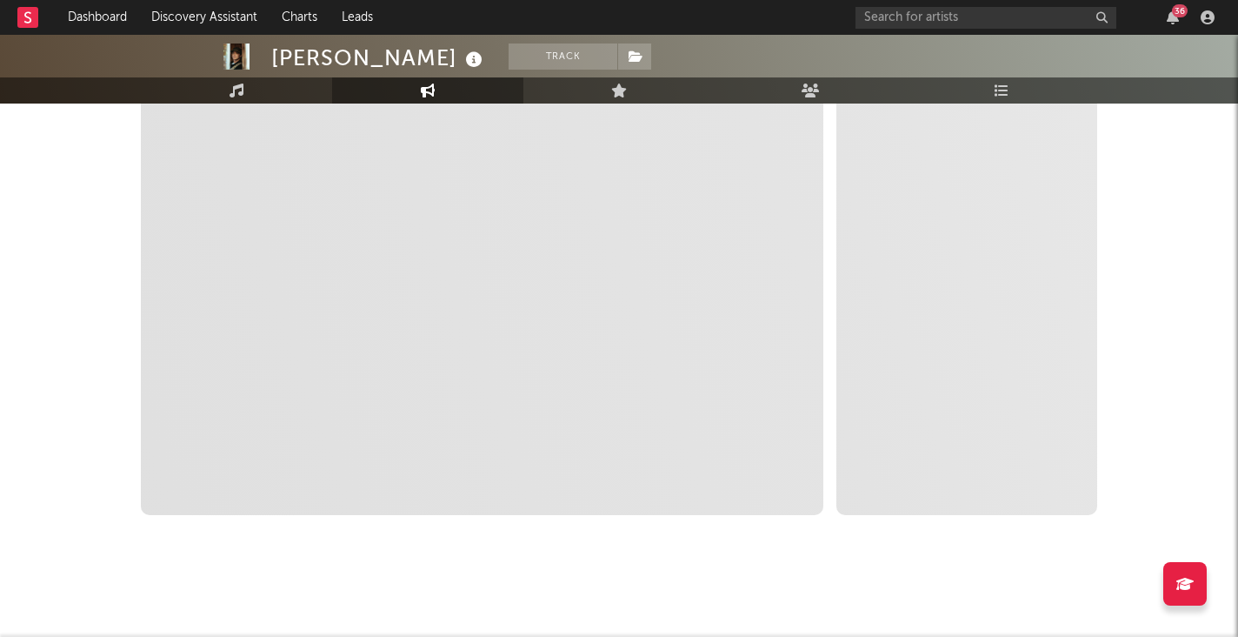
scroll to position [74, 0]
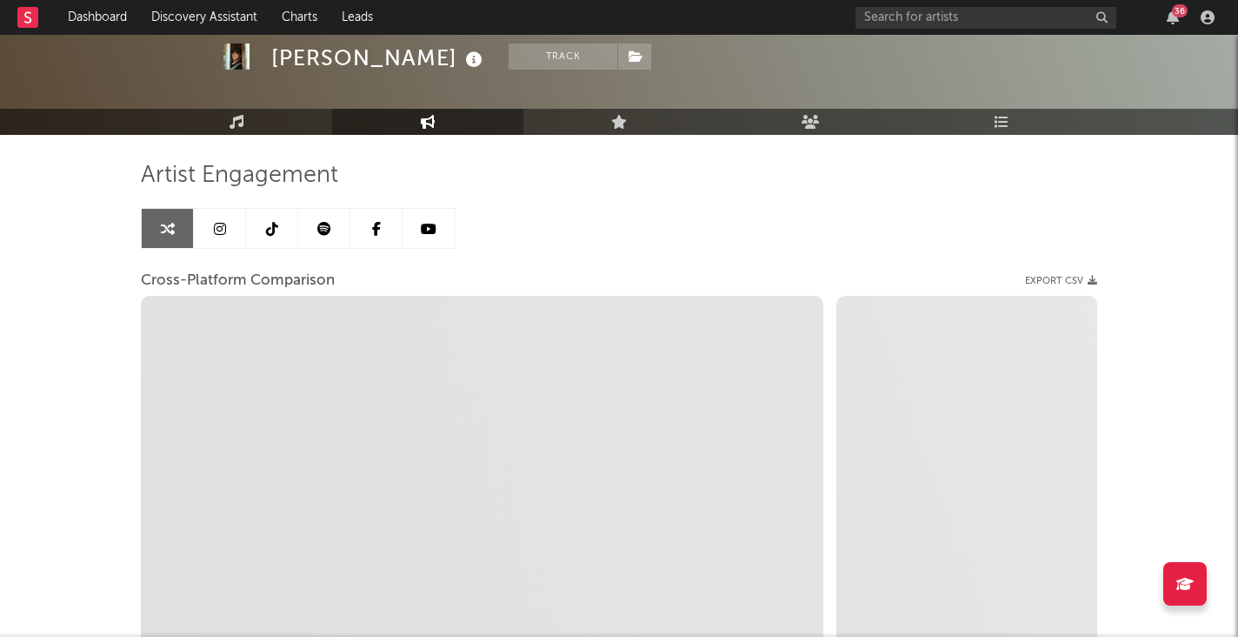
select select "1m"
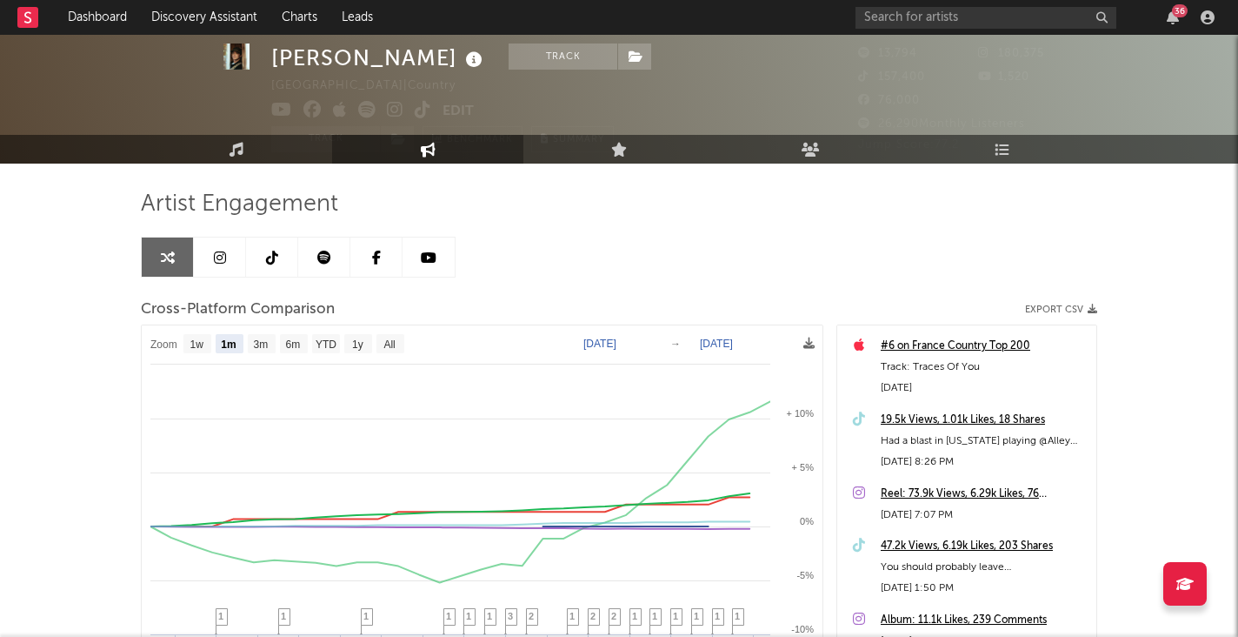
scroll to position [1801, 0]
